Goal: Information Seeking & Learning: Learn about a topic

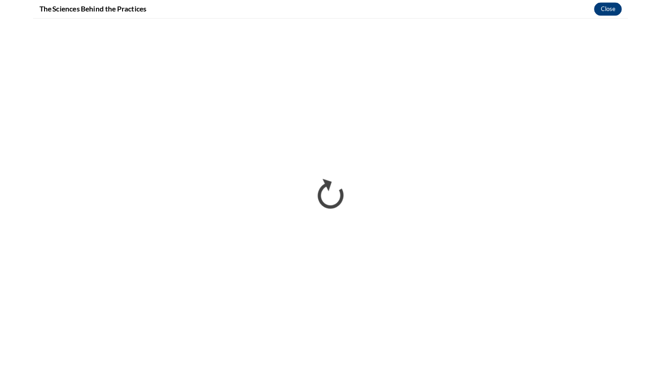
scroll to position [192, 0]
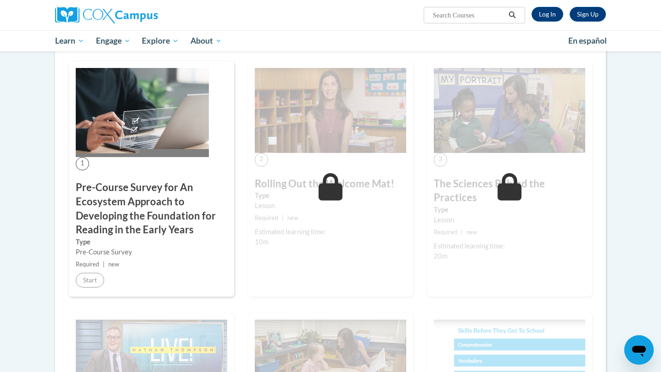
scroll to position [175, 0]
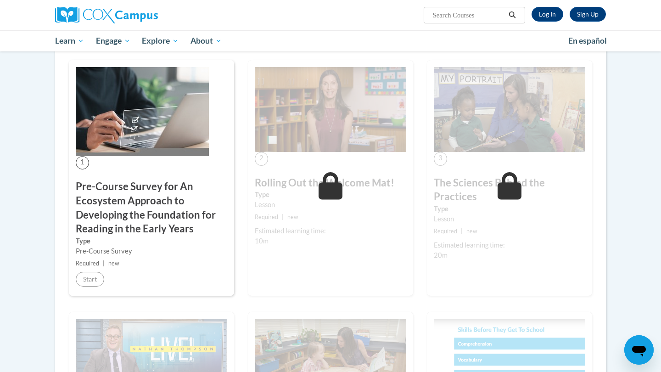
click at [263, 238] on span "10m" at bounding box center [262, 241] width 14 height 8
click at [358, 189] on label "Type" at bounding box center [330, 194] width 151 height 10
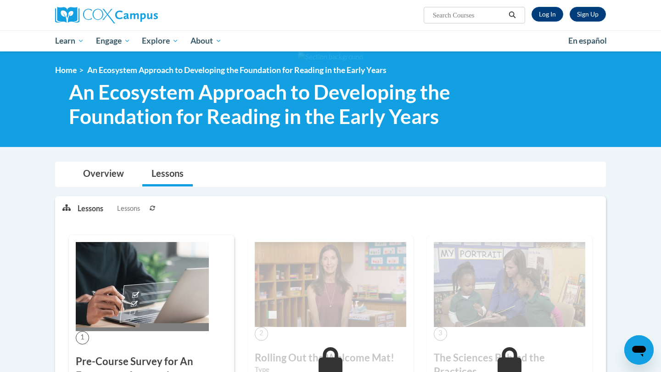
scroll to position [0, 0]
click at [171, 167] on link "Lessons" at bounding box center [167, 174] width 50 height 24
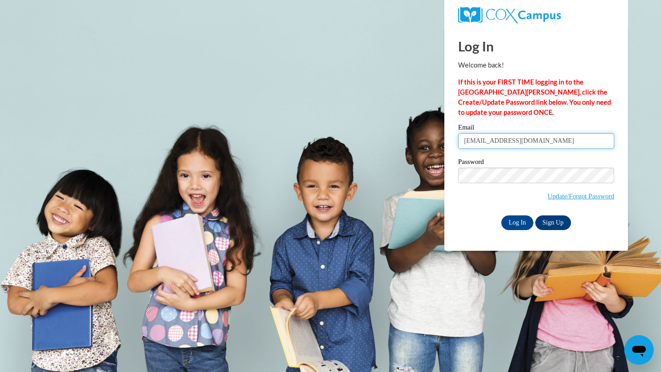
type input "brittneywilson@alcornschools.org"
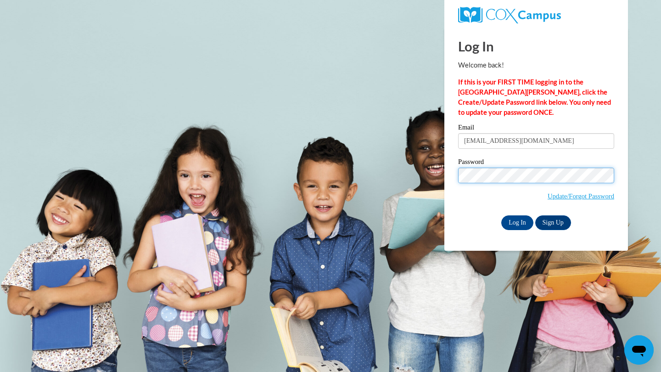
click at [516, 221] on input "Log In" at bounding box center [517, 222] width 32 height 15
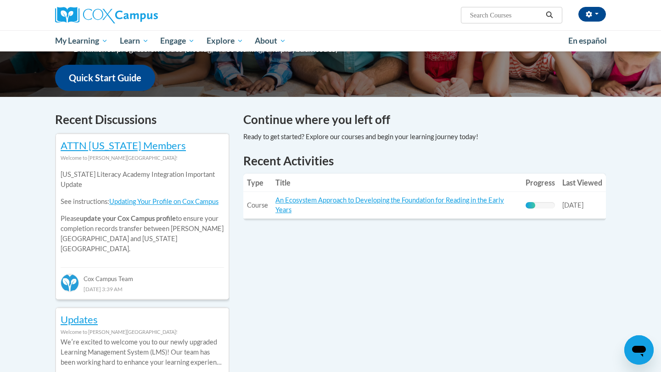
scroll to position [223, 0]
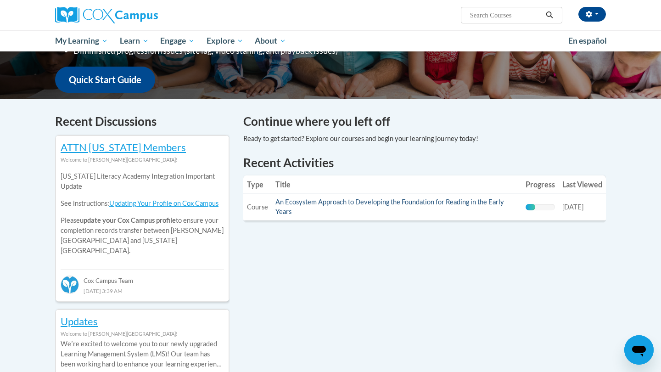
click at [306, 200] on link "An Ecosystem Approach to Developing the Foundation for Reading in the Early Yea…" at bounding box center [389, 206] width 228 height 17
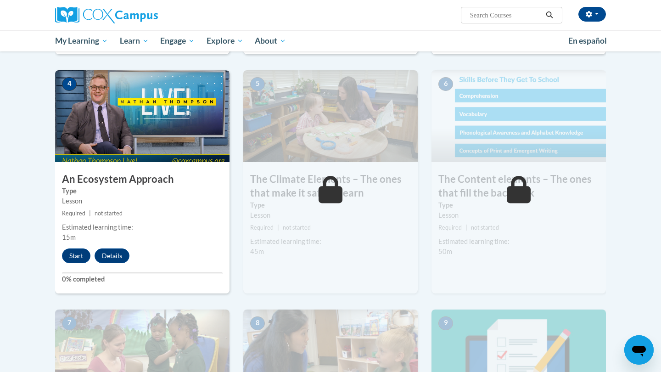
scroll to position [461, 0]
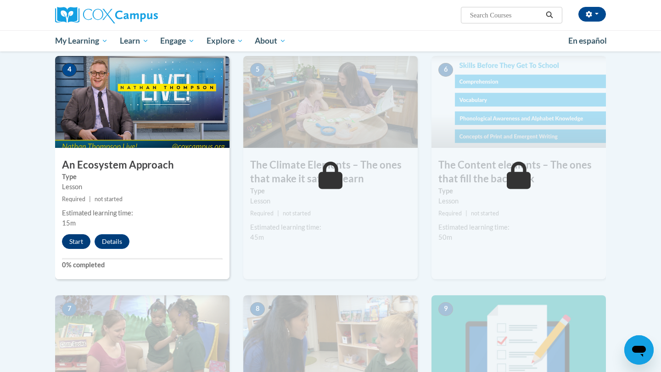
click at [80, 242] on button "Start" at bounding box center [76, 241] width 28 height 15
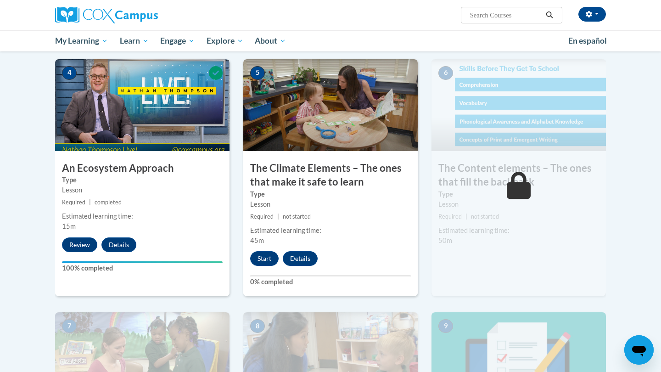
scroll to position [456, 0]
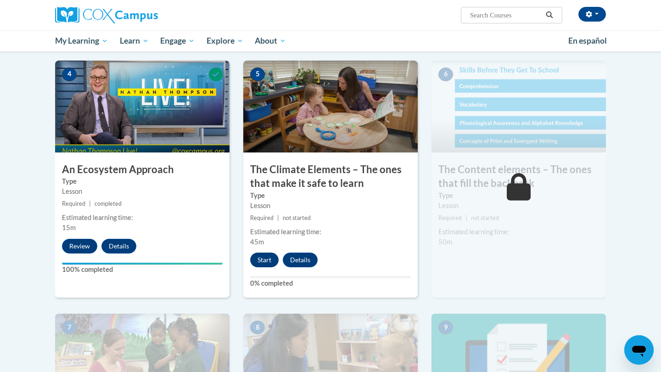
click at [270, 252] on button "Start" at bounding box center [264, 259] width 28 height 15
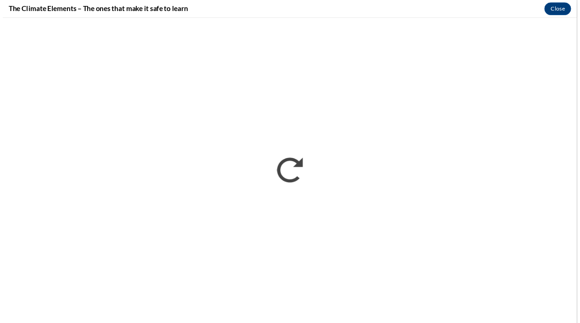
scroll to position [0, 0]
